Goal: Task Accomplishment & Management: Complete application form

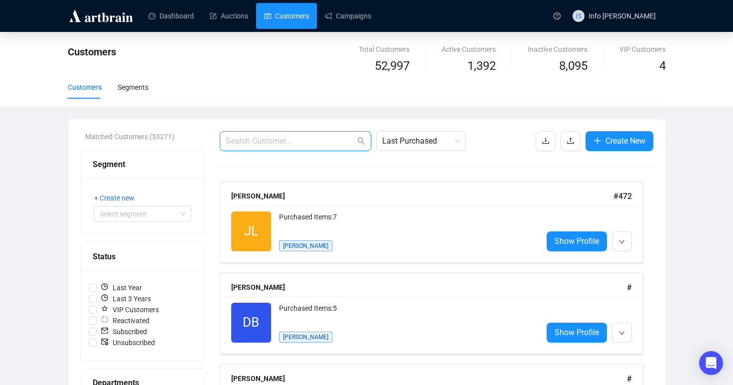
click at [324, 142] on input "text" at bounding box center [291, 141] width 130 height 12
type input "[PERSON_NAME]"
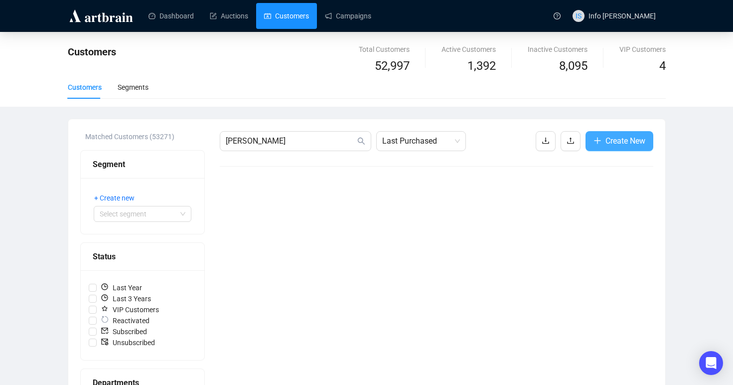
click at [619, 138] on span "Create New" at bounding box center [626, 141] width 40 height 12
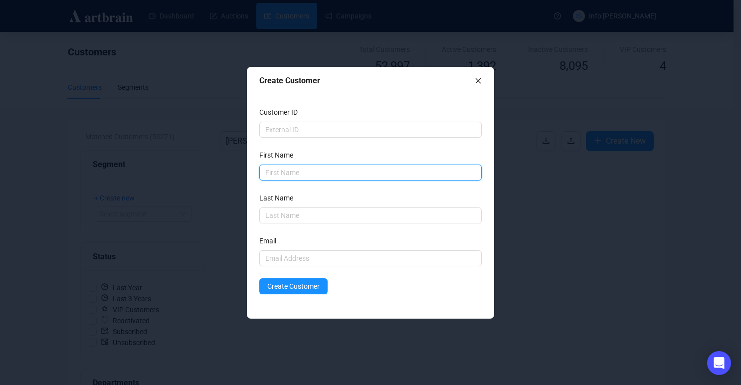
click at [358, 178] on input "text" at bounding box center [370, 172] width 222 height 16
type input "[PERSON_NAME]"
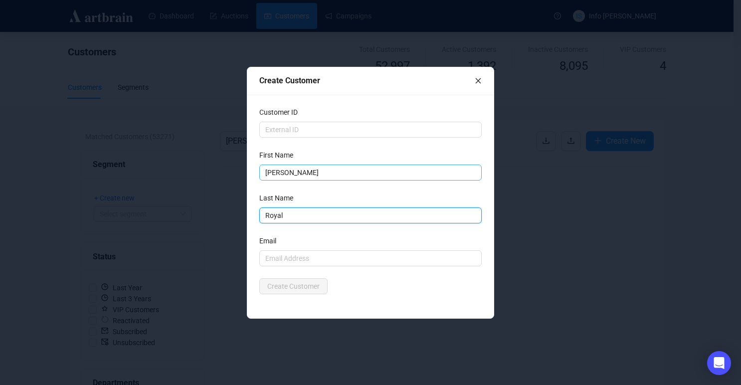
type input "Royal"
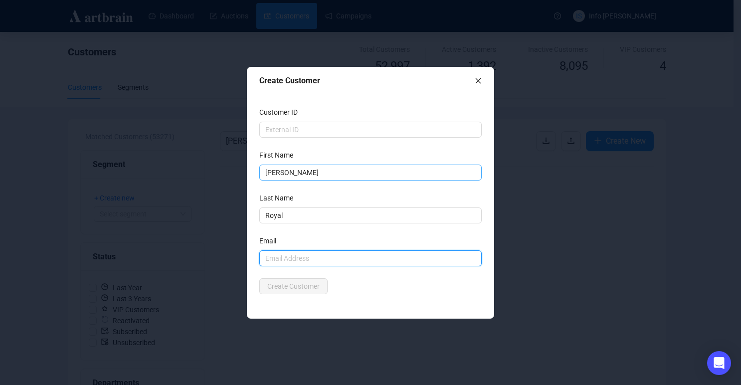
paste input "[PERSON_NAME][EMAIL_ADDRESS][DOMAIN_NAME]"
type input "[PERSON_NAME][EMAIL_ADDRESS][DOMAIN_NAME]"
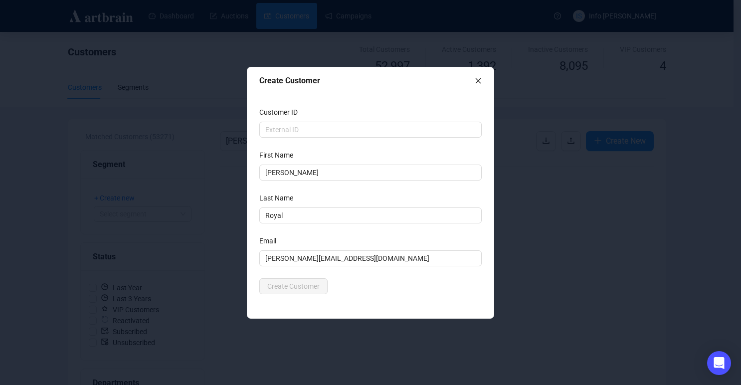
drag, startPoint x: 423, startPoint y: 284, endPoint x: 294, endPoint y: 280, distance: 128.7
click at [421, 283] on div "Create Customer" at bounding box center [370, 286] width 222 height 16
drag, startPoint x: 271, startPoint y: 271, endPoint x: 272, endPoint y: 279, distance: 8.0
click at [272, 276] on form "Customer ID First Name [PERSON_NAME] Name Royal Email [PERSON_NAME][EMAIL_ADDRE…" at bounding box center [370, 200] width 222 height 187
click at [275, 291] on span "Create Customer" at bounding box center [293, 286] width 52 height 11
